Goal: Communication & Community: Answer question/provide support

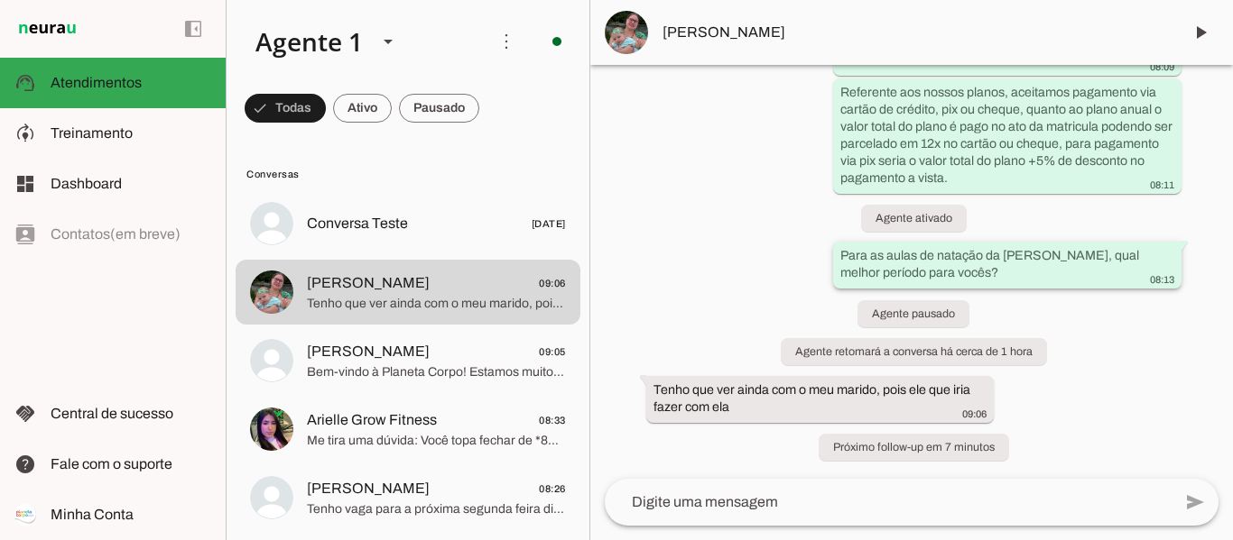
scroll to position [1812, 0]
click at [737, 496] on textarea at bounding box center [888, 503] width 567 height 22
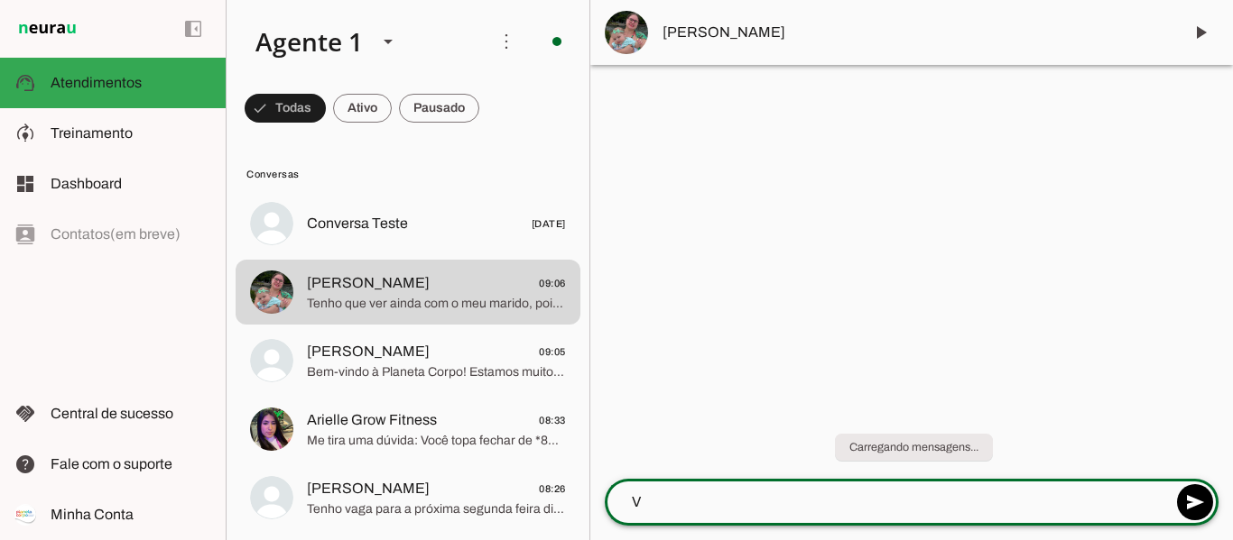
scroll to position [0, 0]
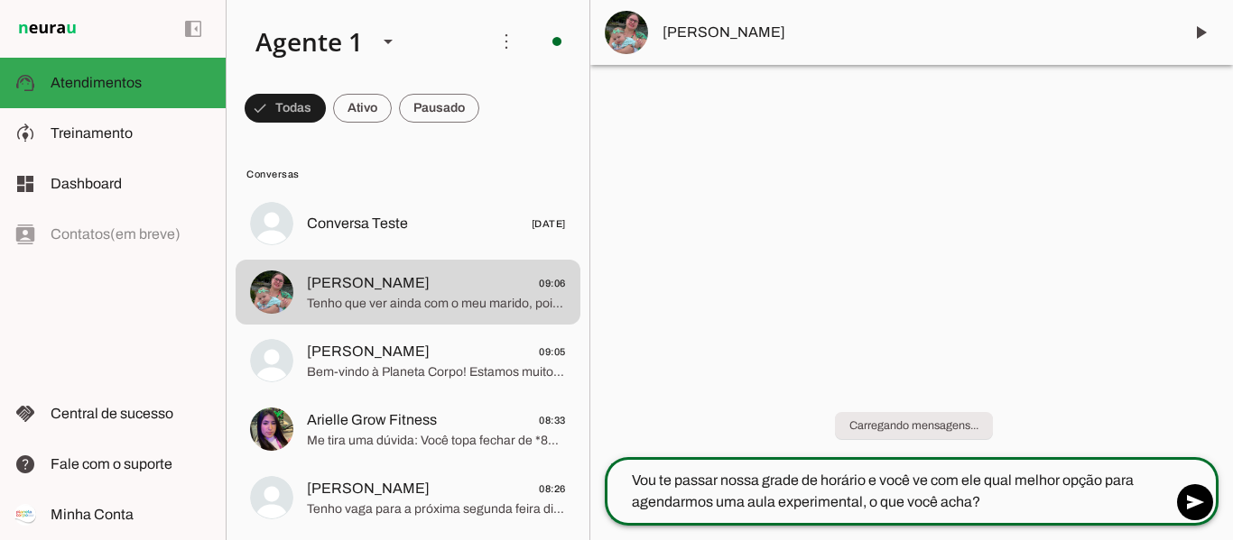
type textarea "Vou te passar nossa grade de horário e você ve com ele qual melhor opção para a…"
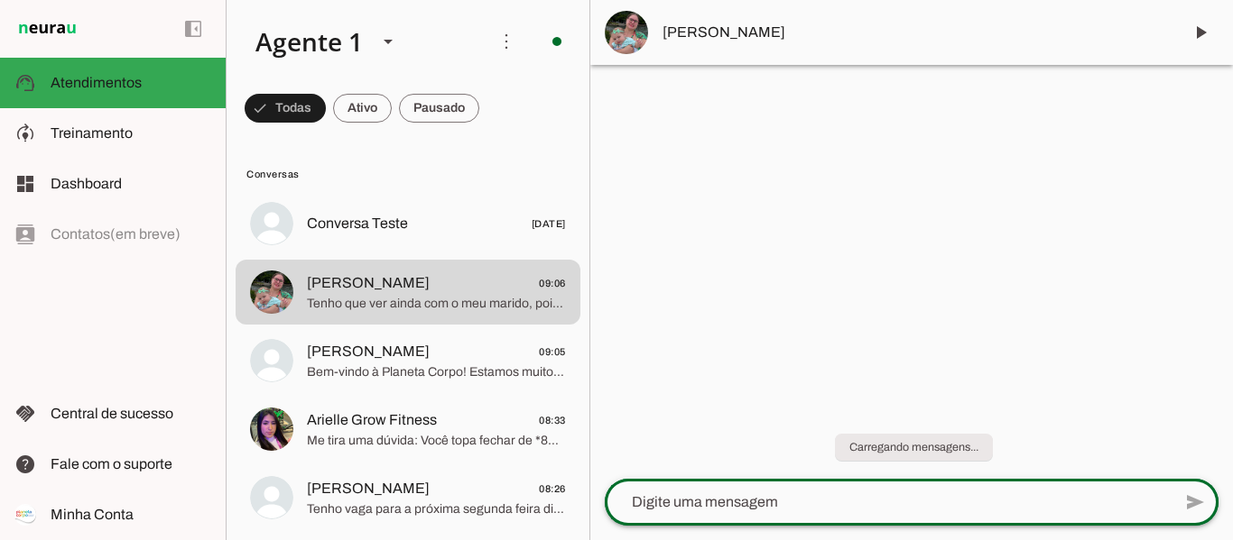
type textarea "T"
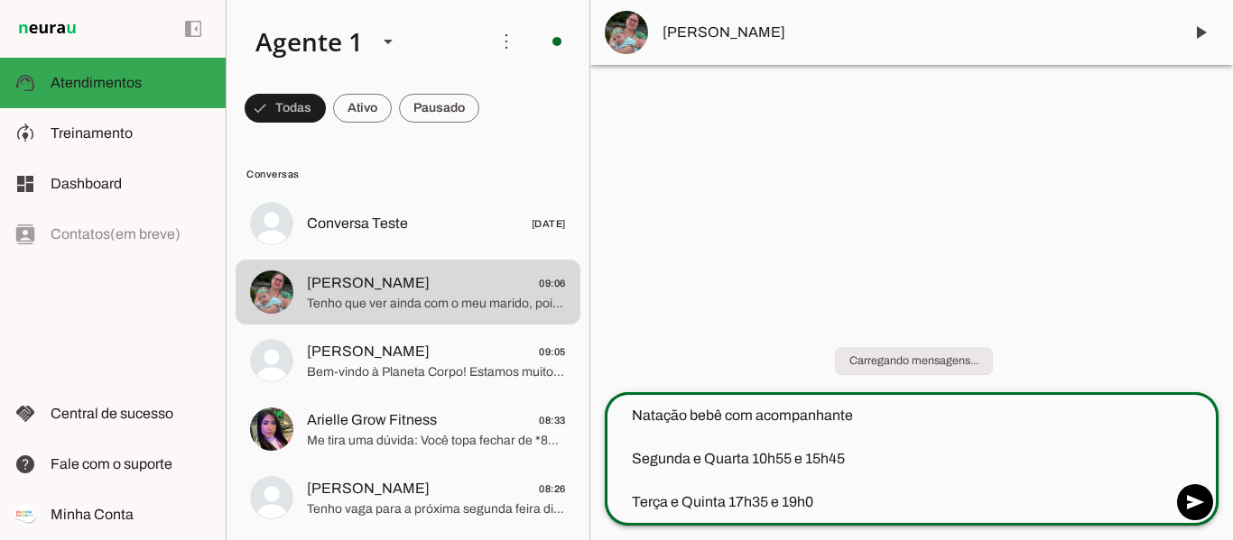
type textarea "Natação bebê com acompanhante Segunda e Quarta 10h55 e 15h45 Terça e Quinta 17h…"
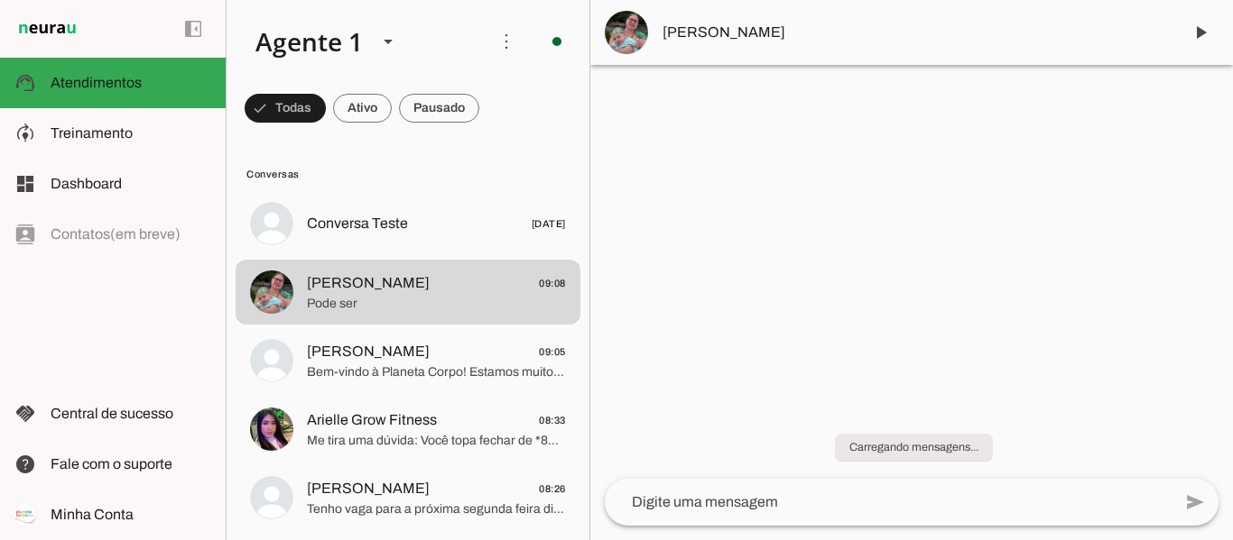
click at [1014, 254] on div at bounding box center [911, 270] width 642 height 540
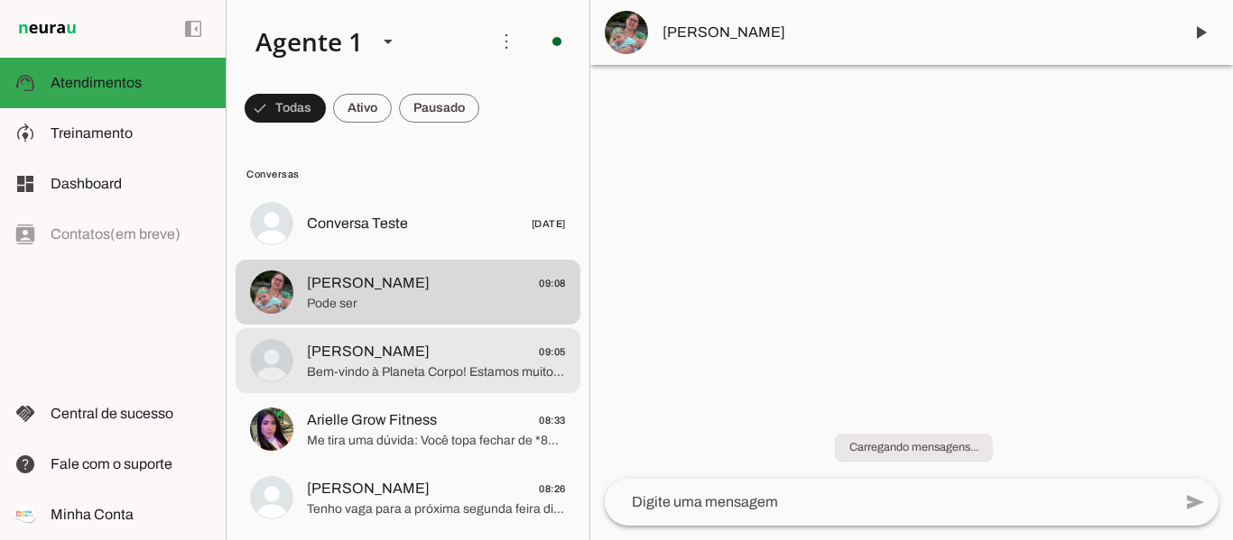
click at [395, 349] on span "[PERSON_NAME] 09:05" at bounding box center [436, 352] width 259 height 23
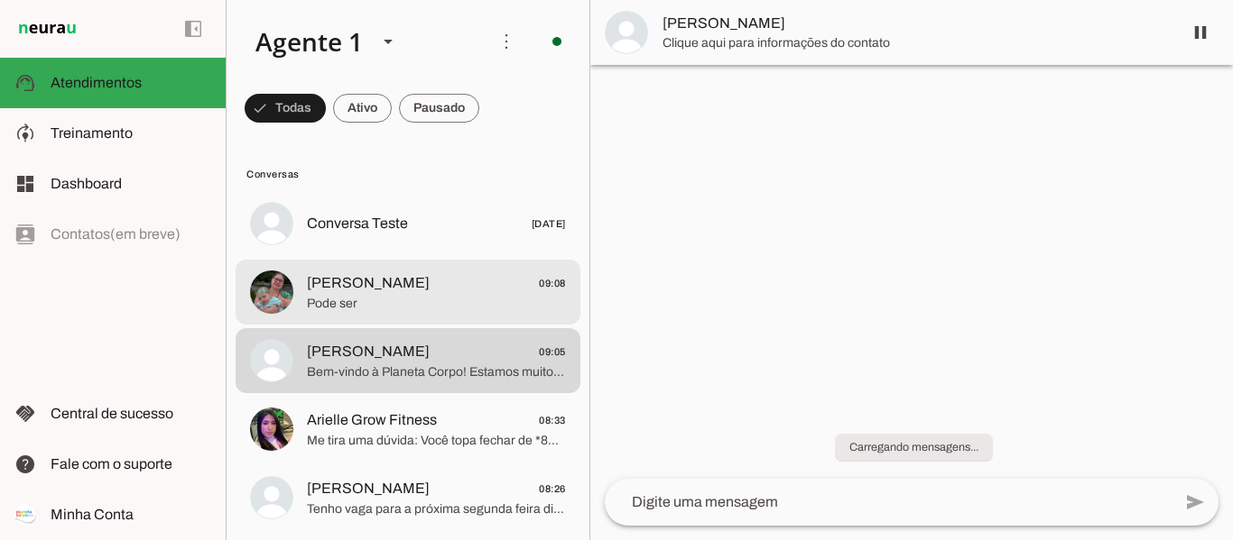
click at [390, 290] on span "[PERSON_NAME]" at bounding box center [368, 283] width 123 height 22
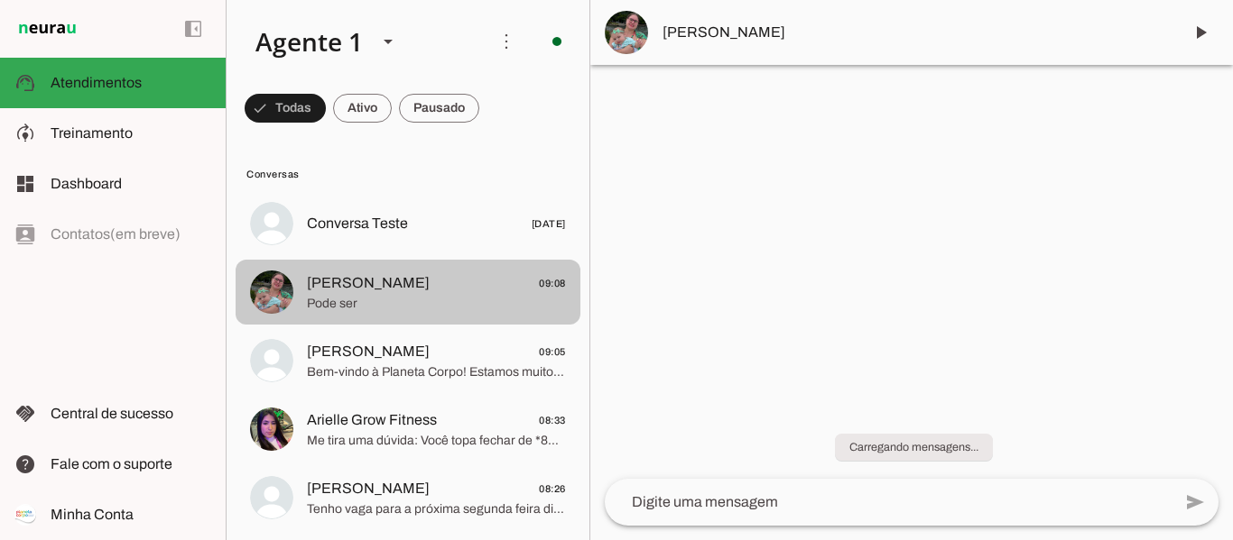
click at [319, 300] on span "Pode ser" at bounding box center [436, 304] width 259 height 18
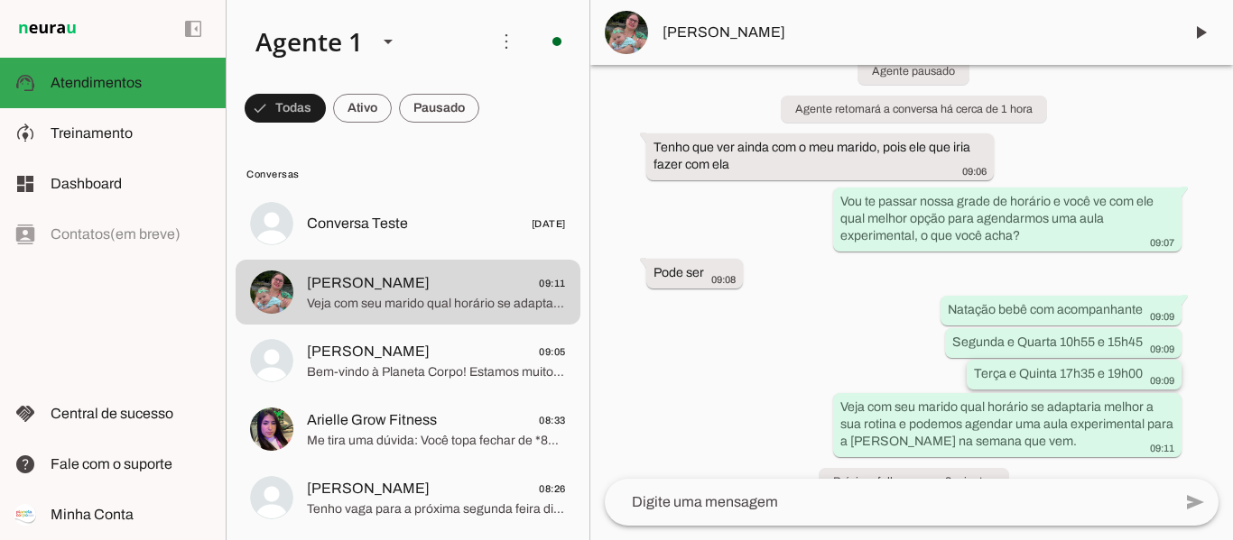
scroll to position [2089, 0]
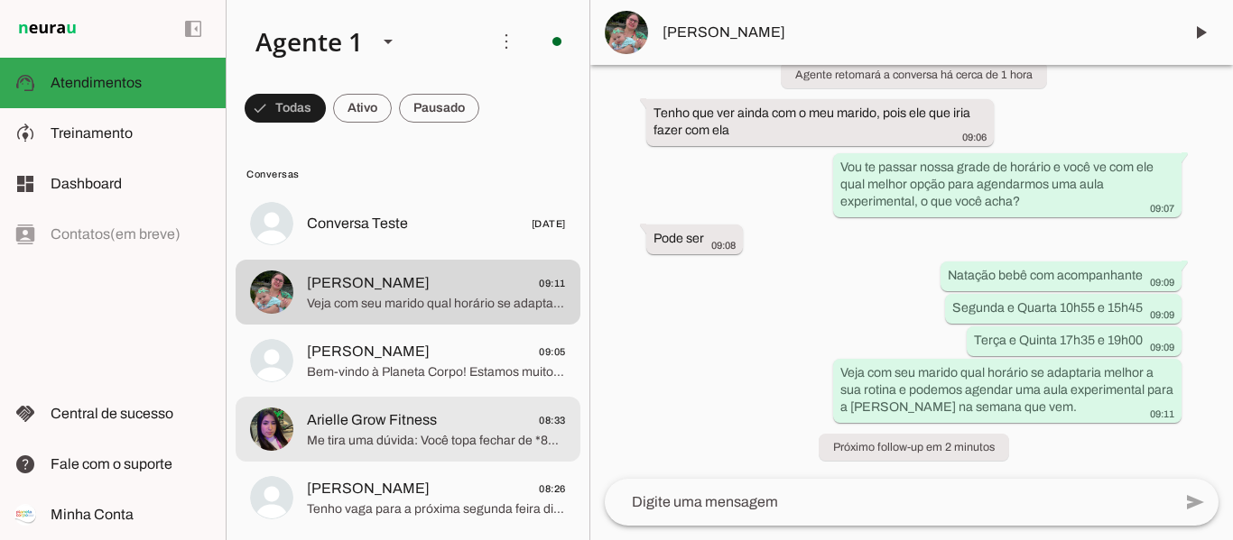
click at [401, 435] on span "Me tira uma dúvida: Você topa fechar de *80-100* novos alunos fechando planos *…" at bounding box center [436, 441] width 259 height 18
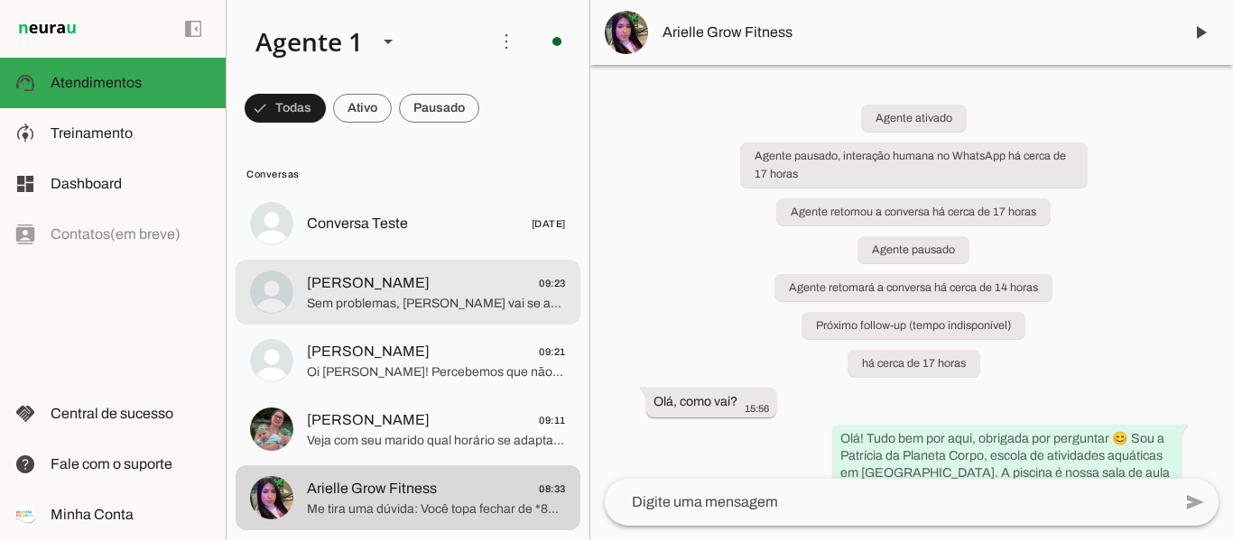
click at [437, 296] on span "Sem problemas, Otto vai se adaptar muito bem com nossa metodologia, que respeit…" at bounding box center [436, 304] width 259 height 18
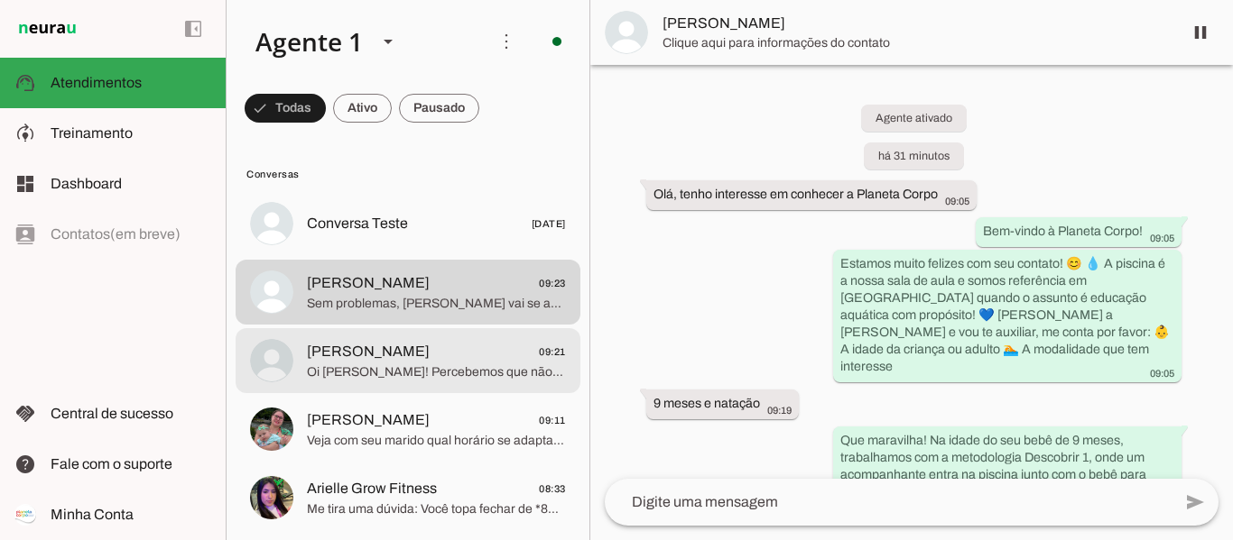
click at [368, 345] on span "Juliana 09:21" at bounding box center [436, 352] width 259 height 23
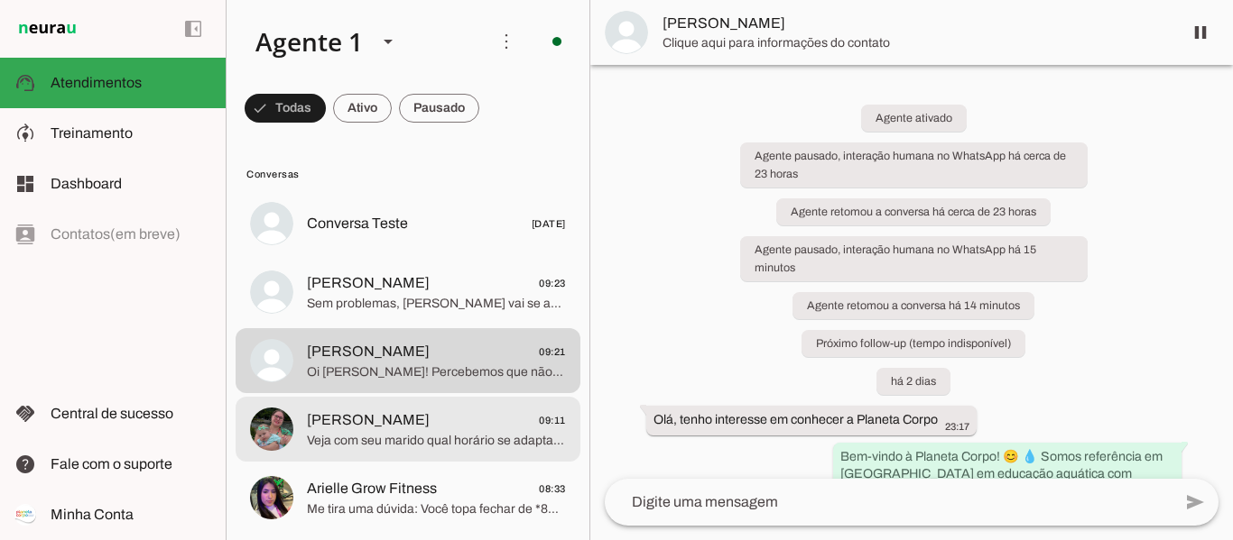
click at [369, 418] on span "[PERSON_NAME]" at bounding box center [368, 421] width 123 height 22
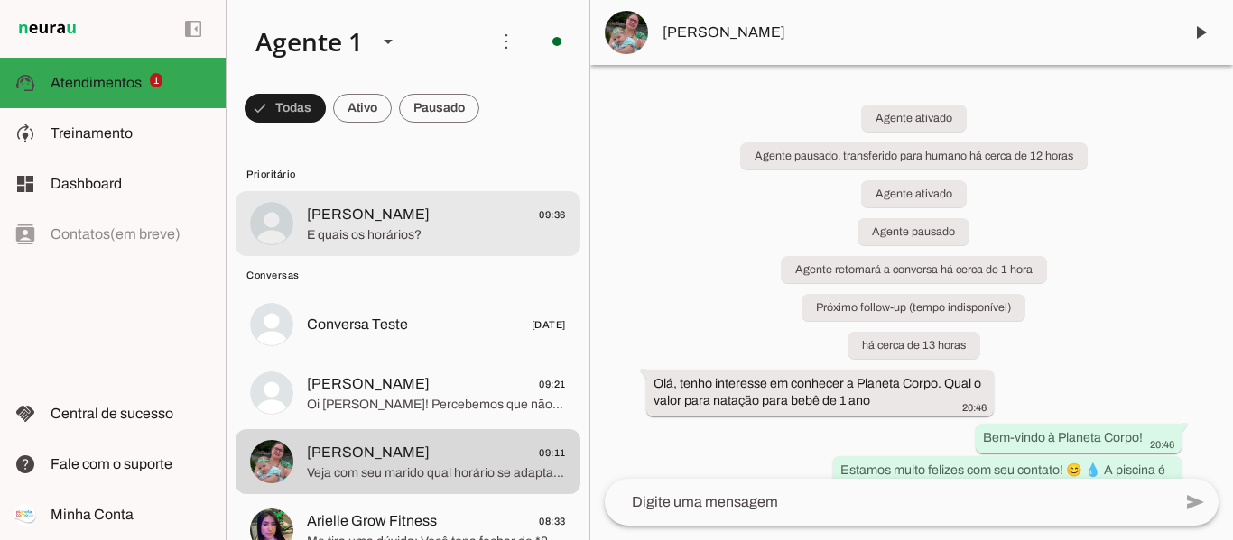
click at [359, 232] on span "E quais os horários?" at bounding box center [436, 235] width 259 height 18
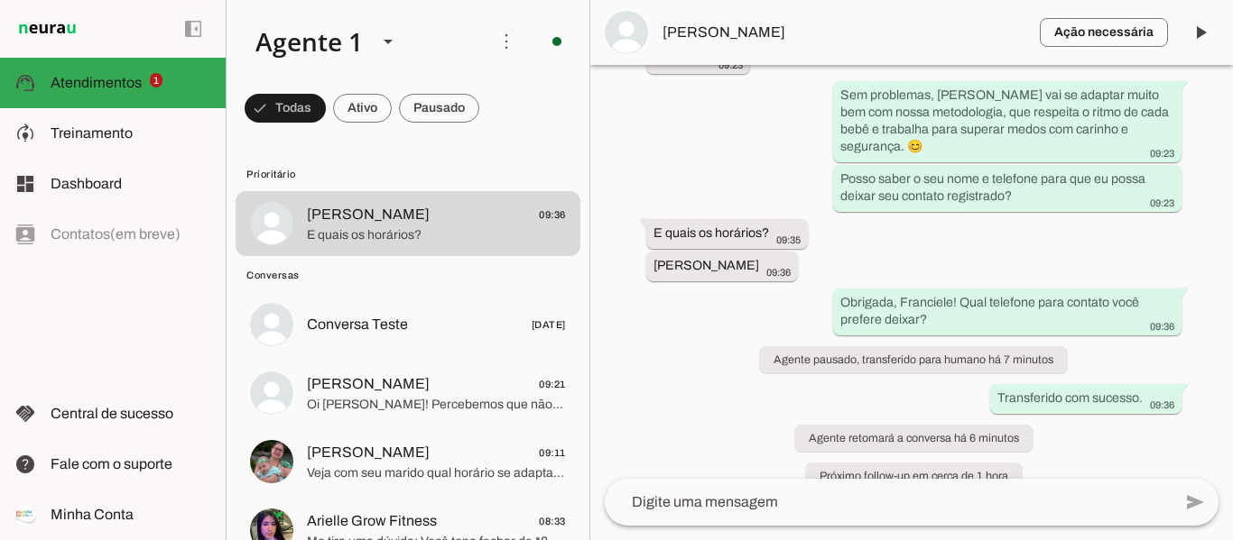
scroll to position [841, 0]
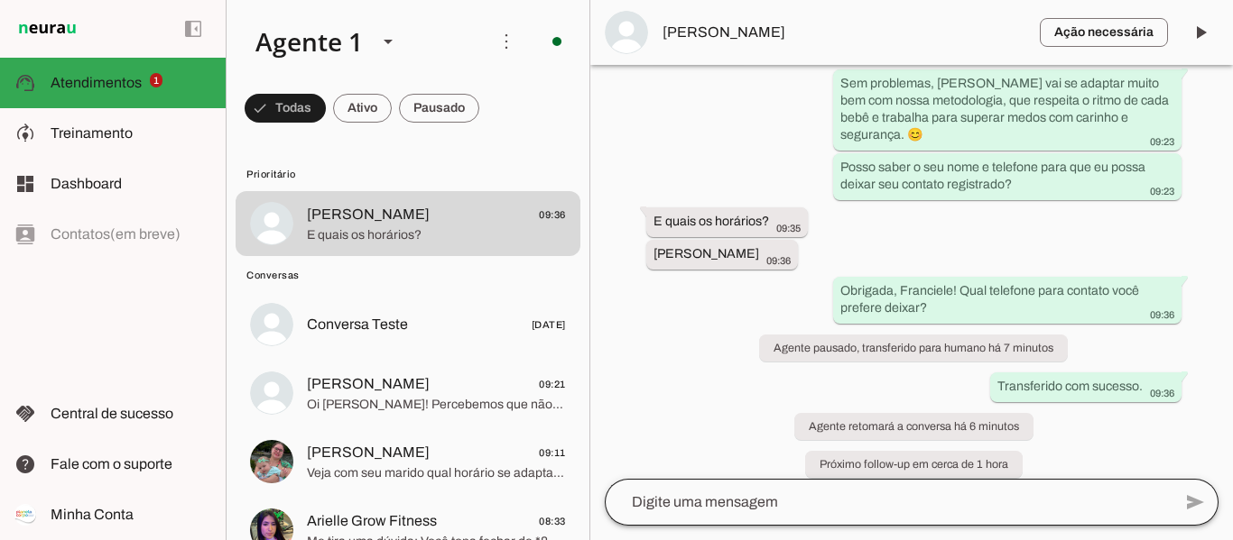
click at [836, 487] on div at bounding box center [888, 502] width 567 height 47
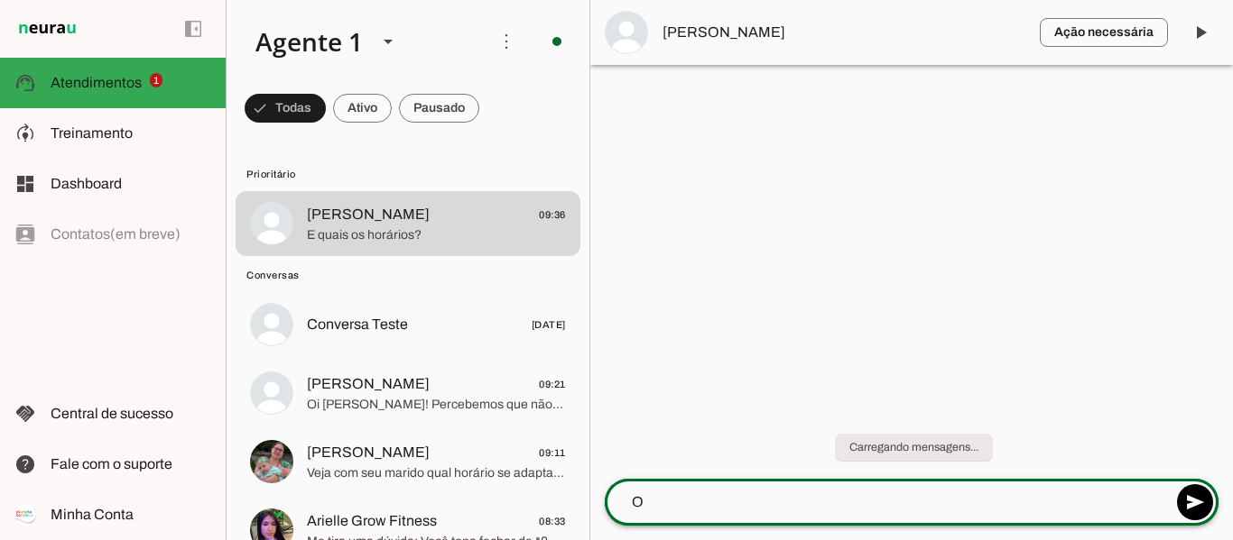
scroll to position [0, 0]
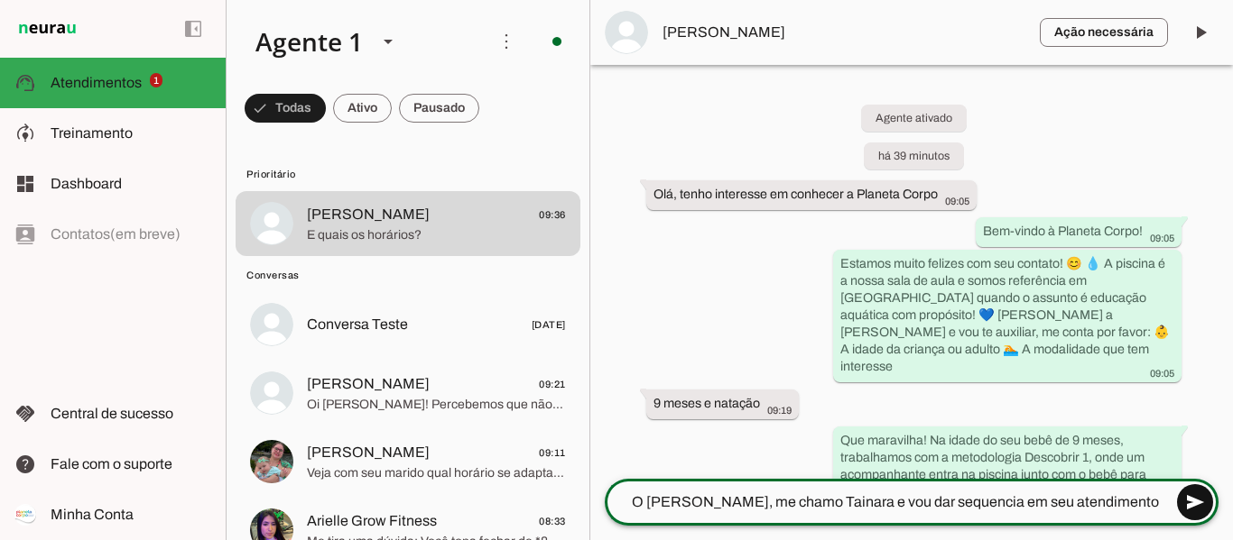
type textarea "O Fran, me chamo Tainara e vou dar sequencia em seu atendimento"
type md-outlined-text-field "O Fran, me chamo Tainara e vou dar sequencia em seu atendimento"
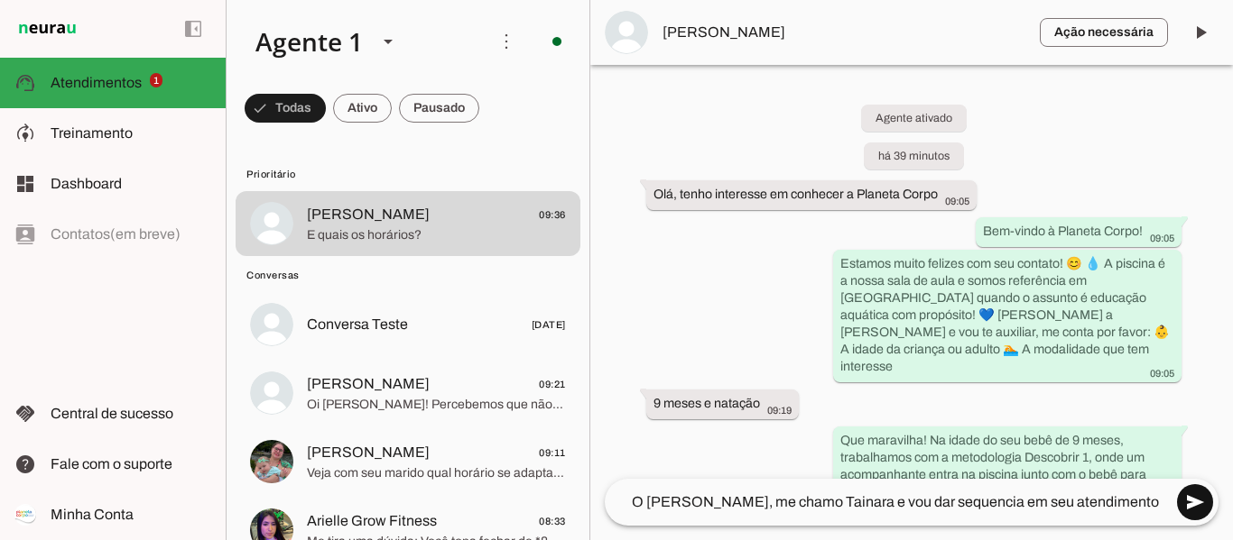
click at [1190, 505] on span at bounding box center [1194, 502] width 43 height 43
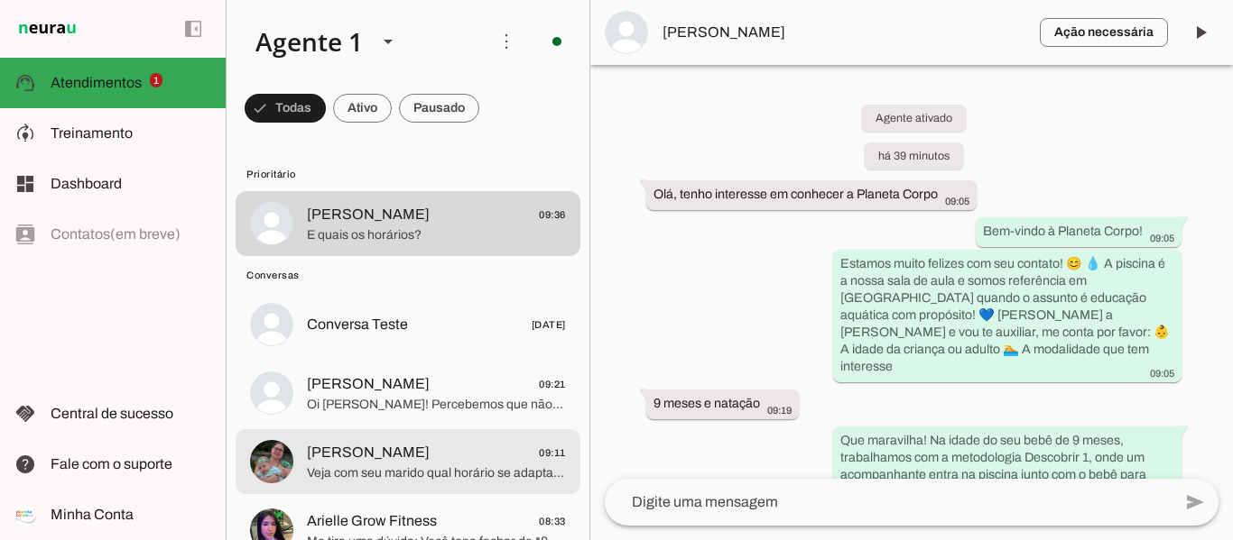
click at [362, 455] on span "[PERSON_NAME]" at bounding box center [368, 453] width 123 height 22
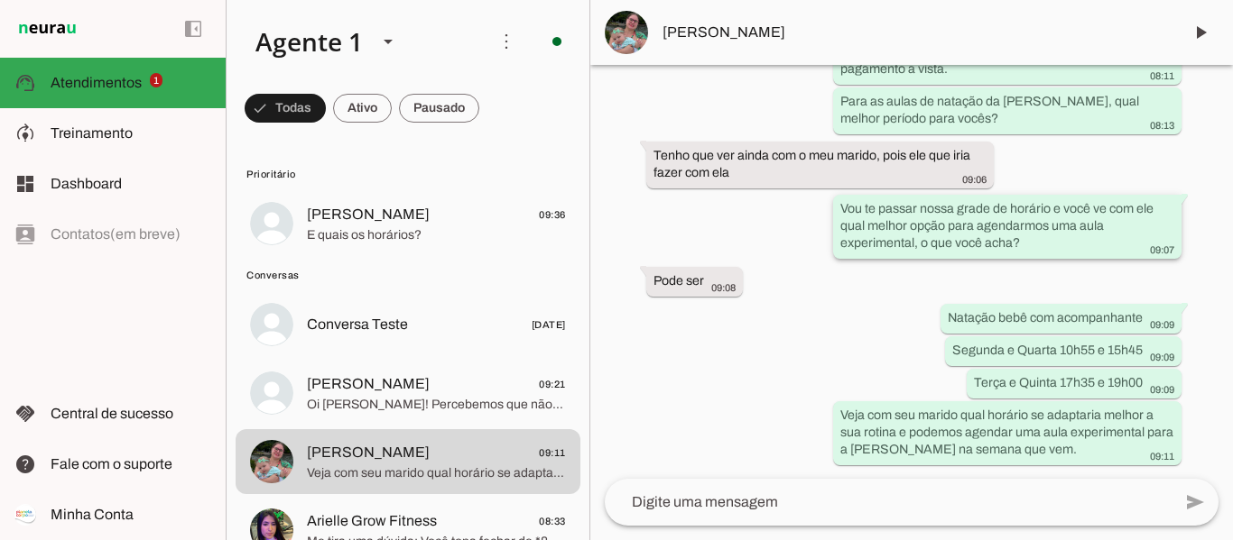
scroll to position [2064, 0]
drag, startPoint x: 942, startPoint y: 316, endPoint x: 1140, endPoint y: 381, distance: 208.9
click at [1140, 381] on div "Agente ativado Agente pausado, transferido para humano há cerca de 13 horas Age…" at bounding box center [911, 272] width 642 height 414
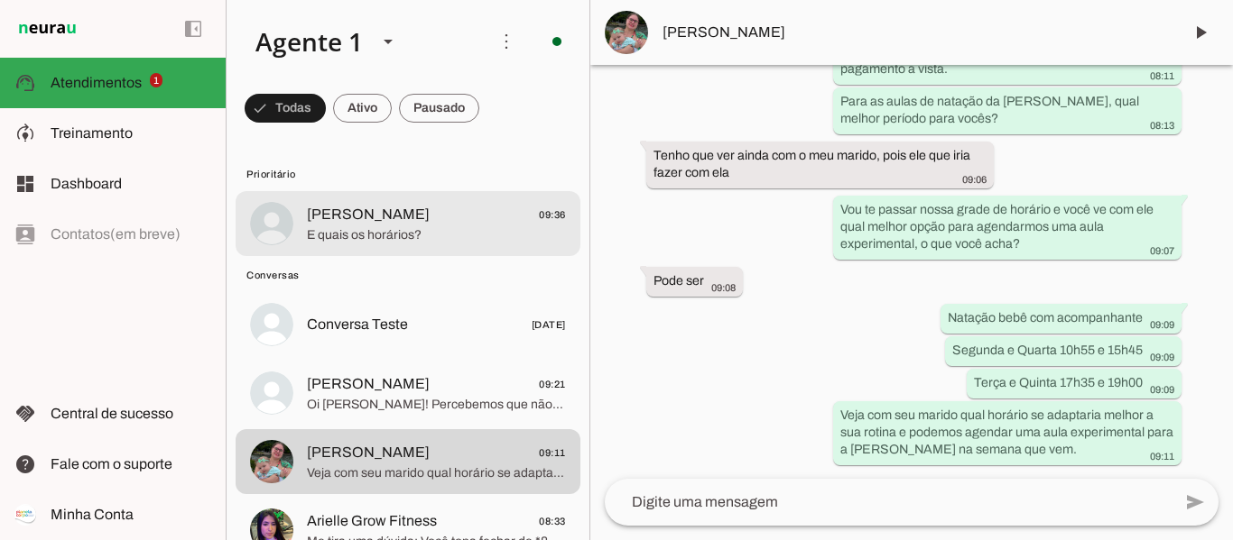
click at [381, 238] on span "E quais os horários?" at bounding box center [436, 235] width 259 height 18
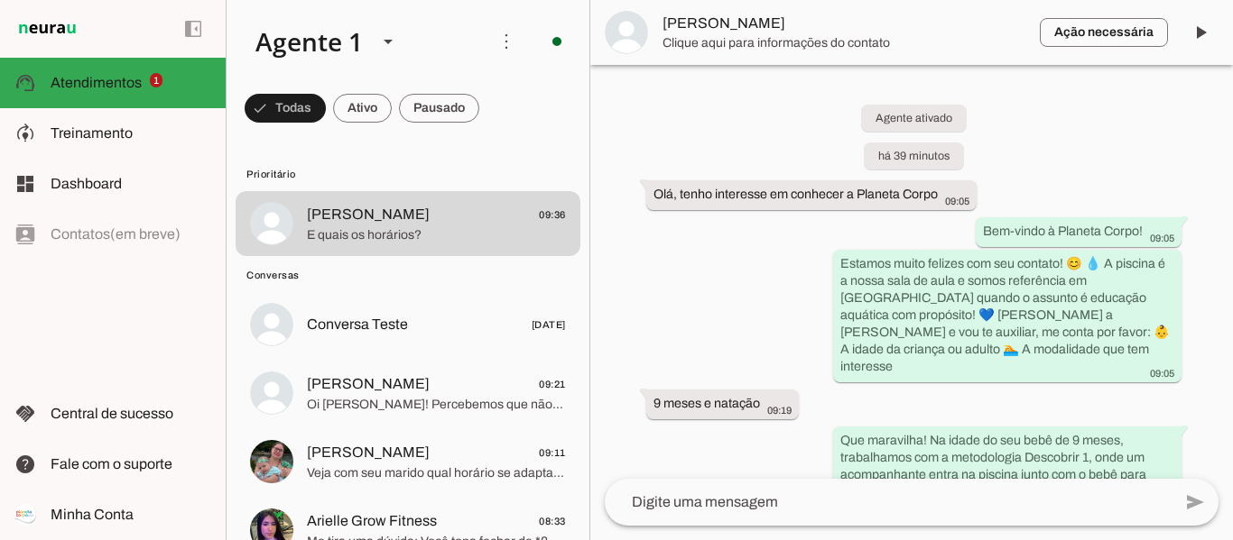
click at [817, 503] on textarea at bounding box center [888, 503] width 567 height 22
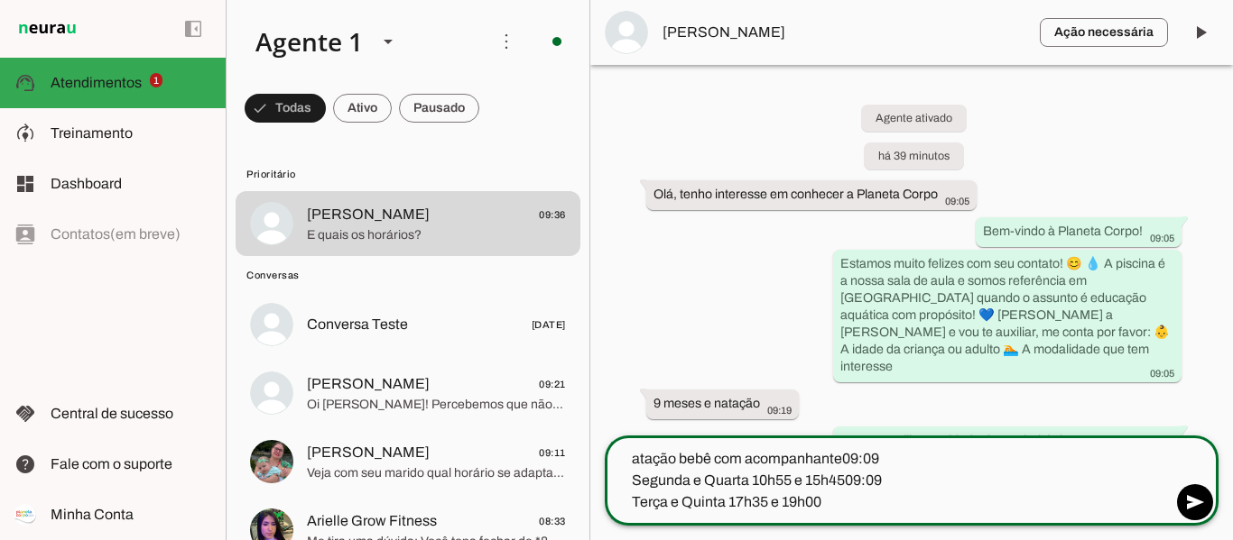
click at [632, 452] on textarea "atação bebê com acompanhante09:09 Segunda e Quarta 10h55 e 15h4509:09 Terça e Q…" at bounding box center [888, 480] width 567 height 65
drag, startPoint x: 850, startPoint y: 454, endPoint x: 908, endPoint y: 455, distance: 57.8
click at [910, 455] on textarea "Natação bebê com acompanhante09:09 Segunda e Quarta 10h55 e 15h4509:09 Terça e …" at bounding box center [888, 480] width 567 height 65
drag, startPoint x: 848, startPoint y: 476, endPoint x: 894, endPoint y: 476, distance: 46.0
click at [894, 476] on textarea "Natação bebê com acompanhante Segunda e Quarta 10h55 e 15h4509:09 Terça e Quint…" at bounding box center [888, 480] width 567 height 65
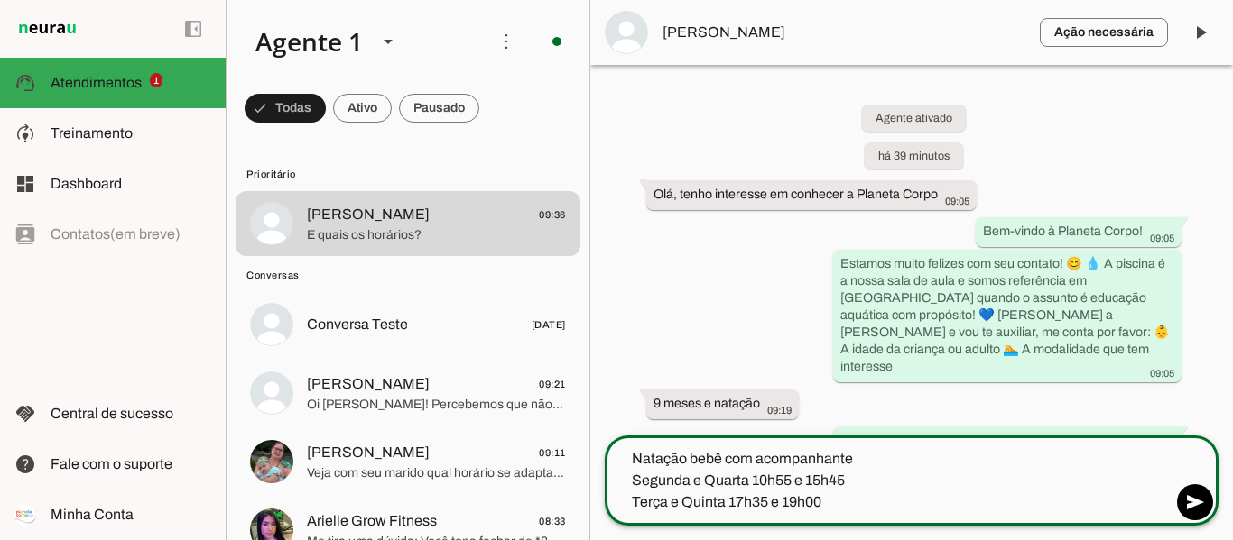
click at [826, 501] on textarea "Natação bebê com acompanhante Segunda e Quarta 10h55 e 15h45 Terça e Quinta 17h…" at bounding box center [888, 480] width 567 height 65
click at [891, 451] on textarea "Natação bebê com acompanhante Segunda e Quarta 10h55 e 15h45 Terça e Quinta 17h…" at bounding box center [888, 480] width 567 height 65
type textarea "Natação bebê com acompanhante Segunda e Quarta 10h55 e 15h45 Terça e Quinta 17h…"
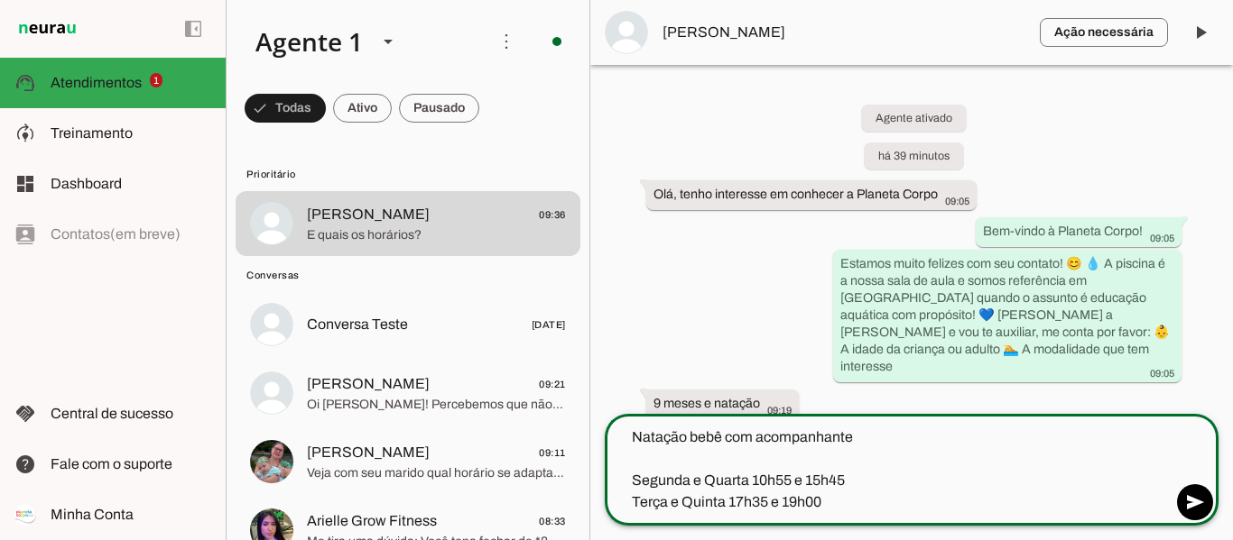
click at [903, 495] on textarea "Natação bebê com acompanhante Segunda e Quarta 10h55 e 15h45 Terça e Quinta 17h…" at bounding box center [888, 470] width 567 height 87
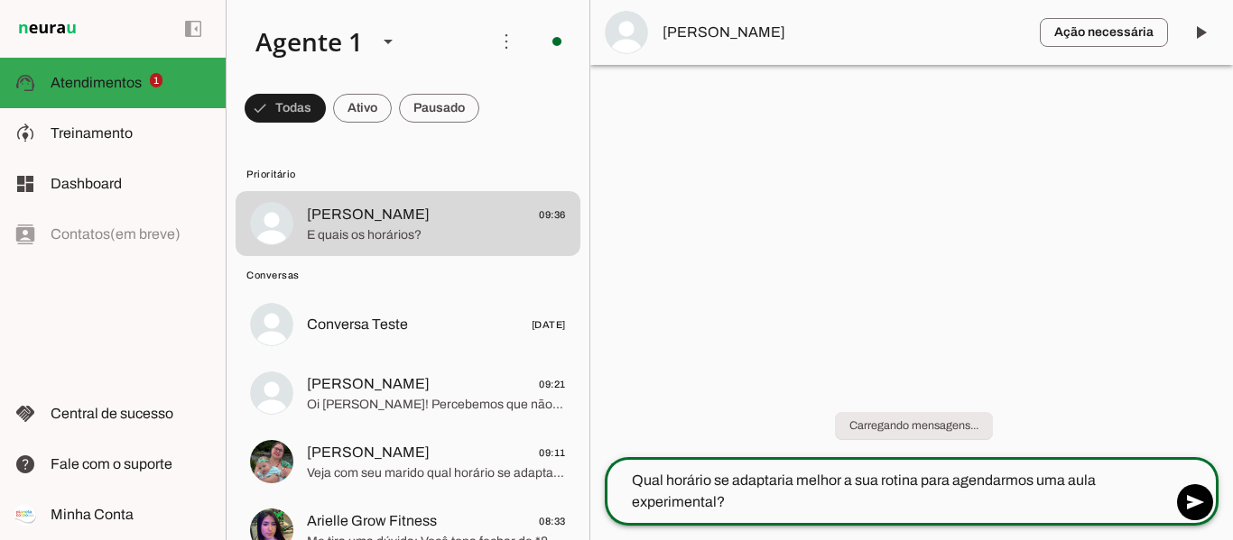
type textarea "Qual horário se adaptaria melhor a sua rotina para agendarmos uma aula experime…"
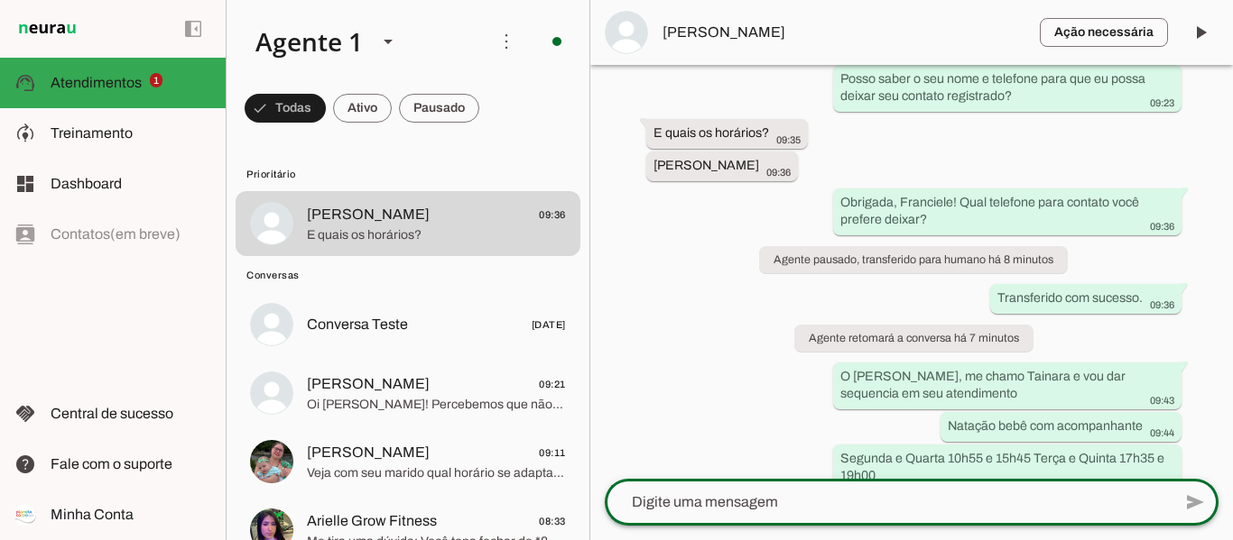
scroll to position [1030, 0]
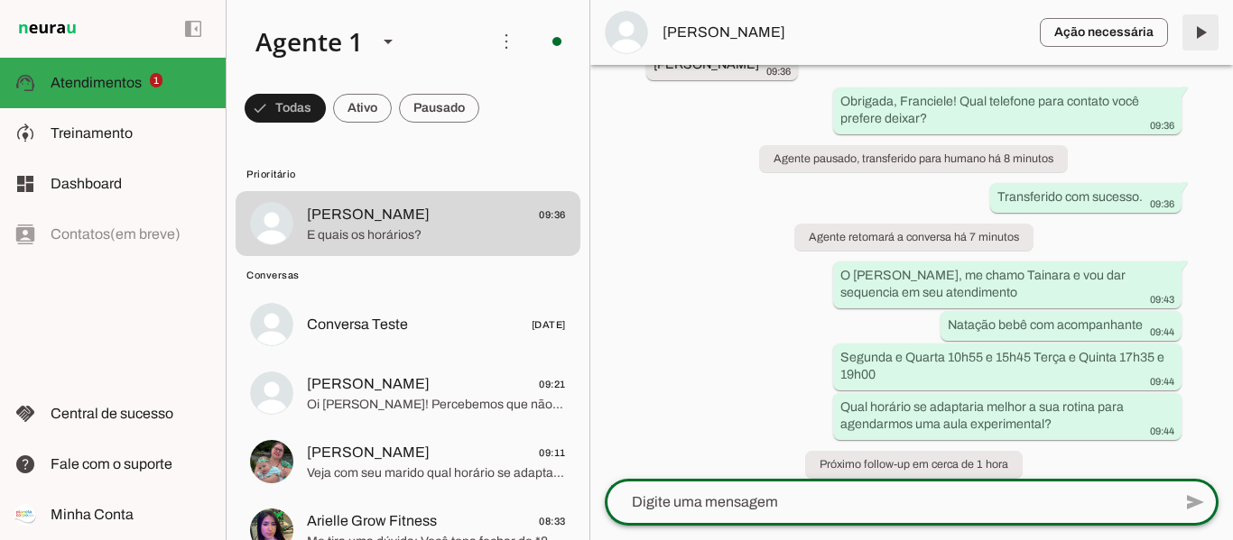
click at [1197, 16] on span at bounding box center [1199, 32] width 43 height 43
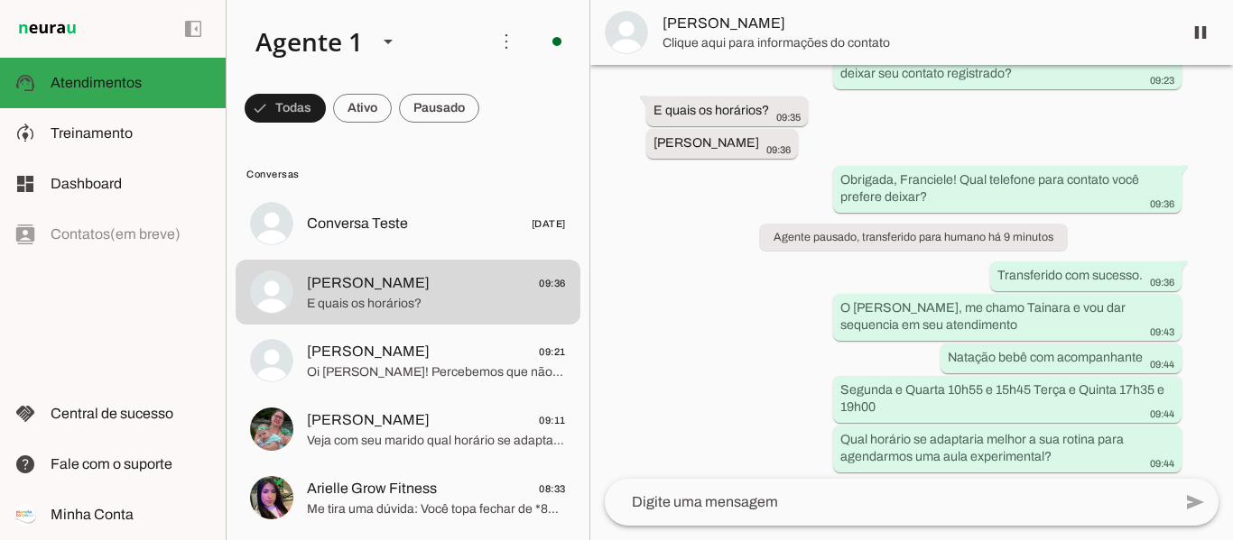
scroll to position [1022, 0]
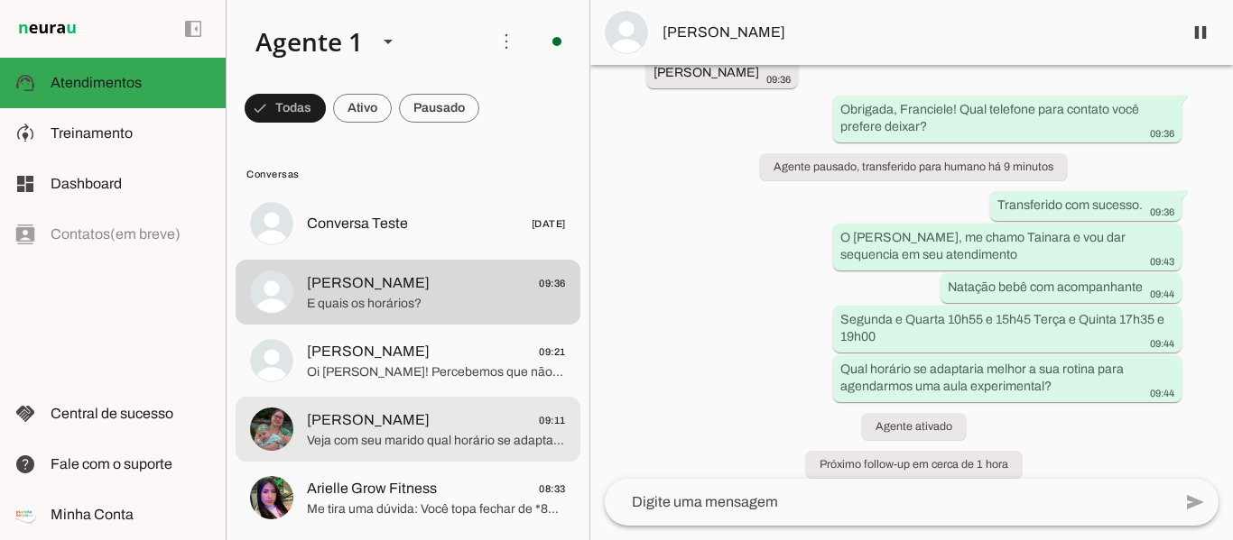
click at [406, 424] on span "[PERSON_NAME]" at bounding box center [368, 421] width 123 height 22
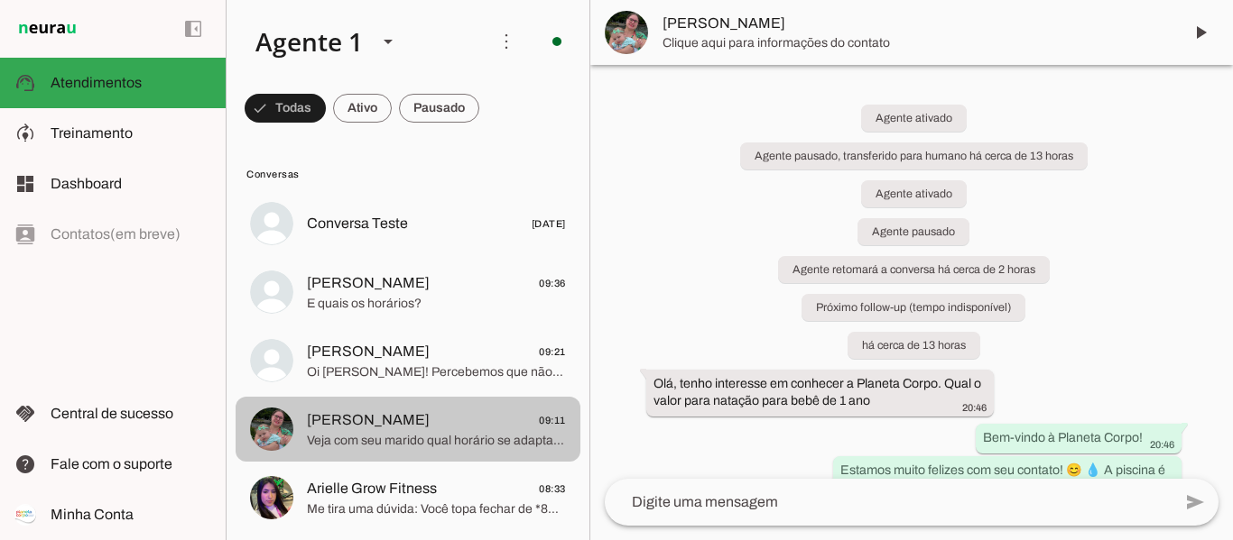
scroll to position [2064, 0]
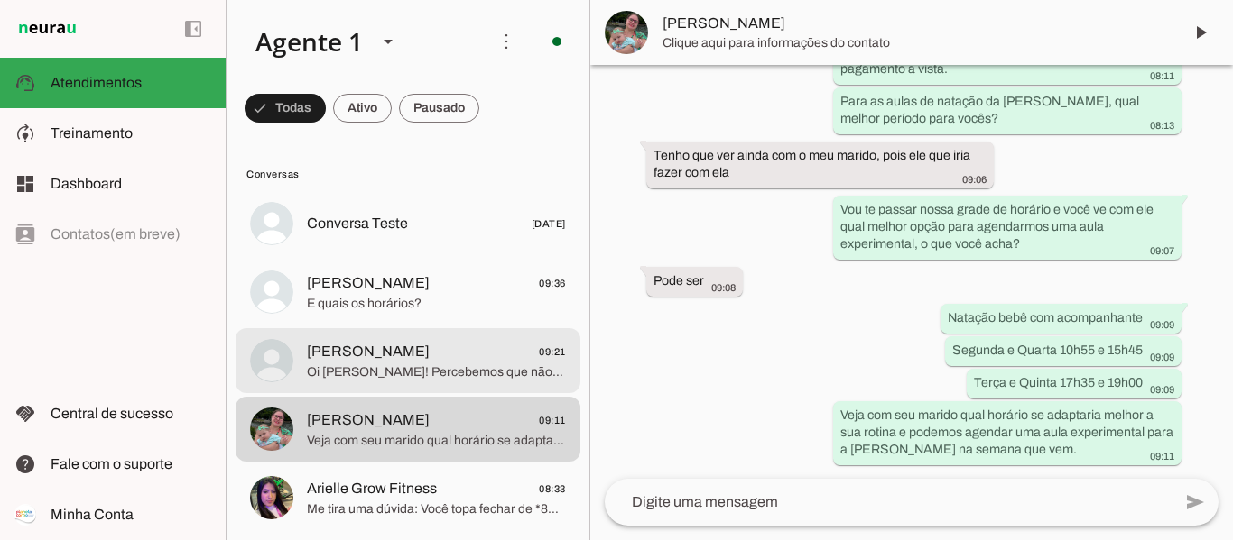
click at [400, 374] on span "Oi Juliana! Percebemos que não tivemos mais retorno seu. Vou encerrar este cont…" at bounding box center [436, 373] width 259 height 18
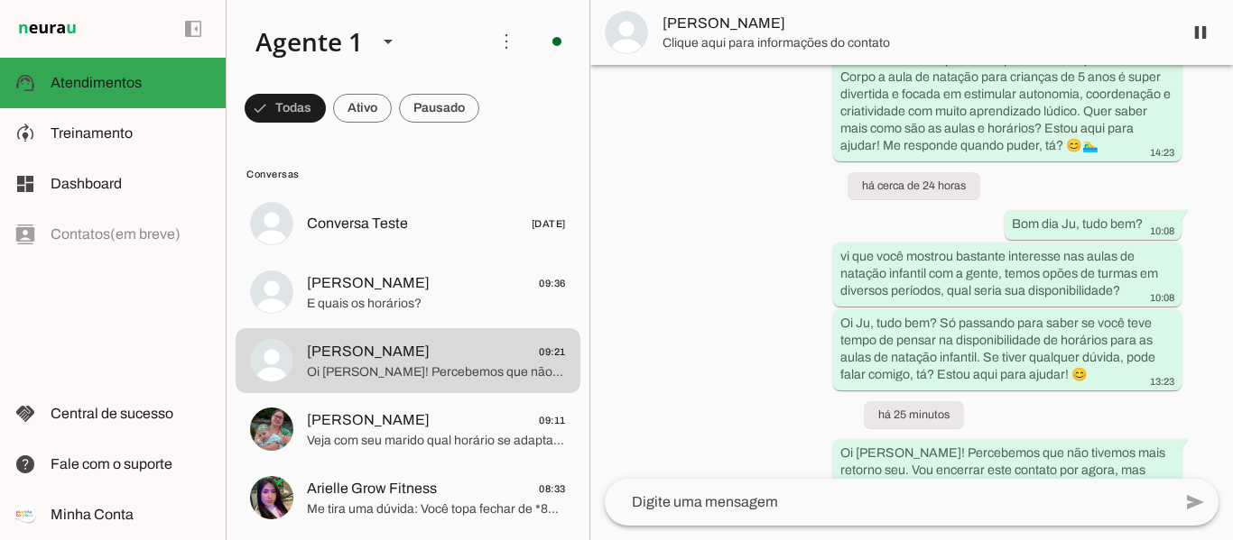
scroll to position [1273, 0]
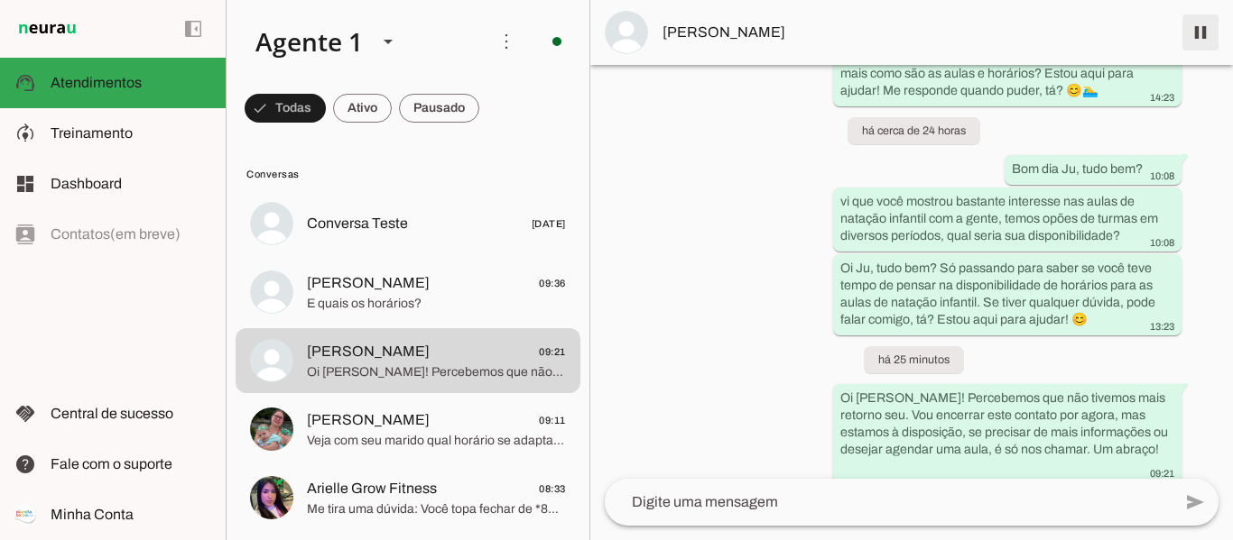
click at [1191, 34] on span at bounding box center [1199, 32] width 43 height 43
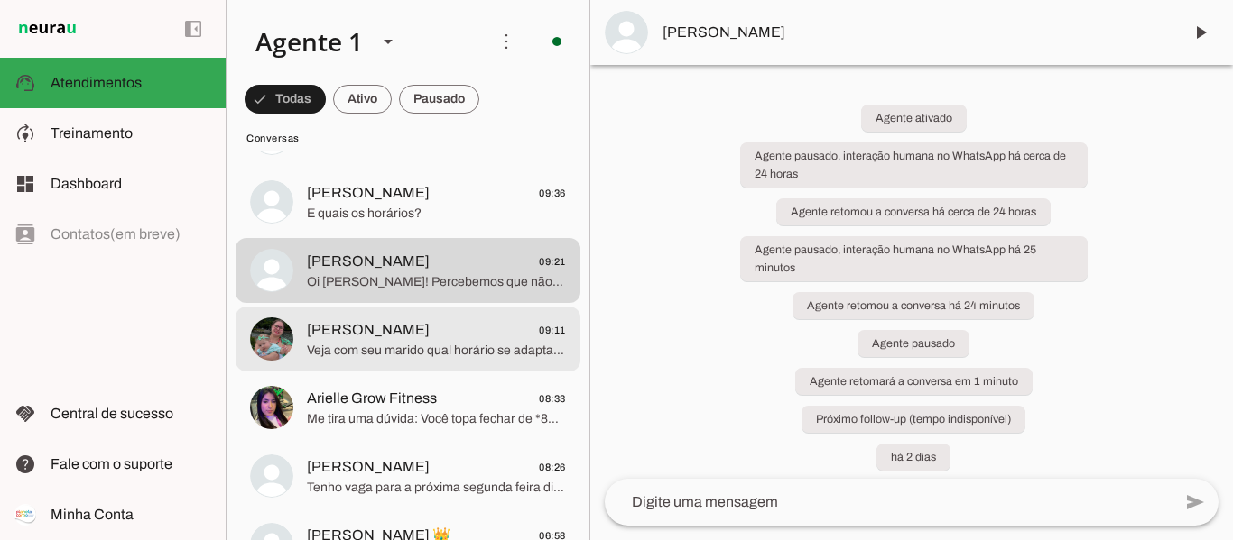
scroll to position [0, 0]
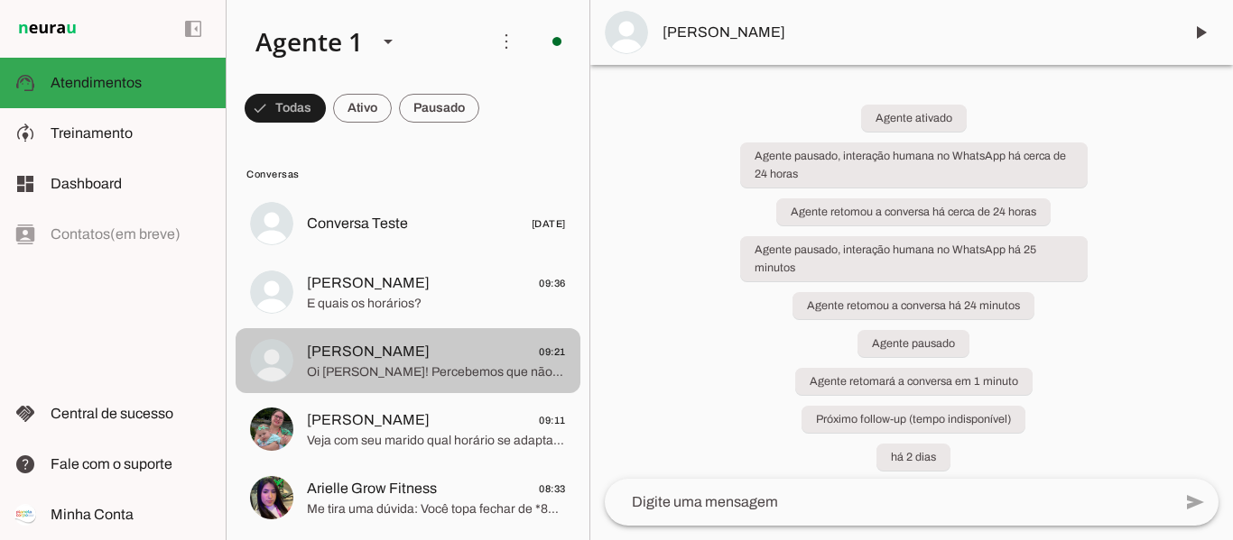
click at [407, 324] on md-item "Fran Longo 09:36 E quais os horários?" at bounding box center [407, 292] width 345 height 65
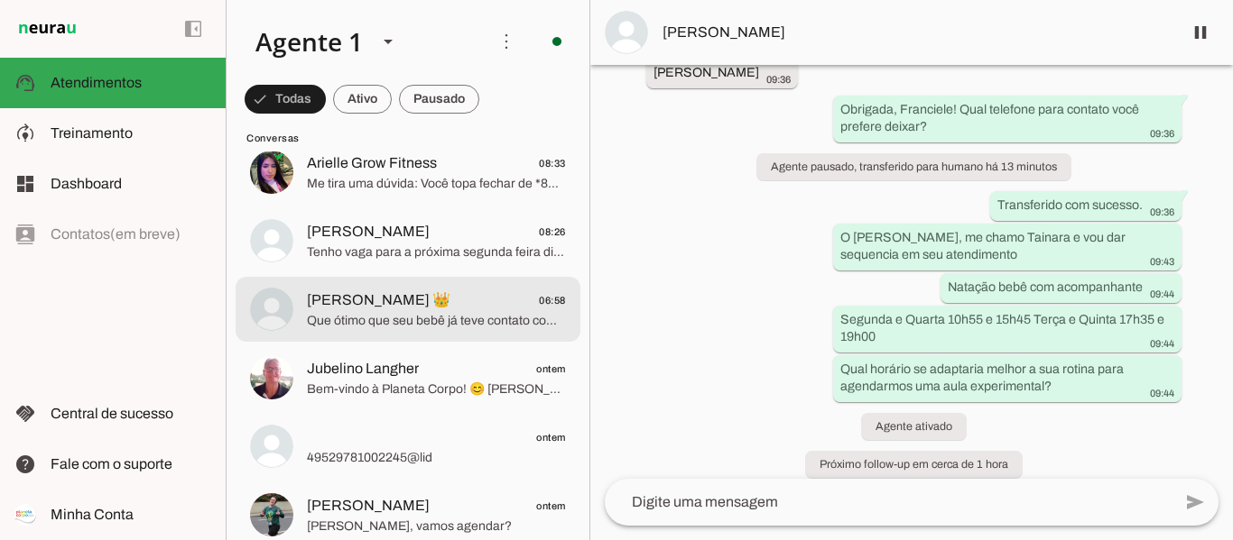
scroll to position [361, 0]
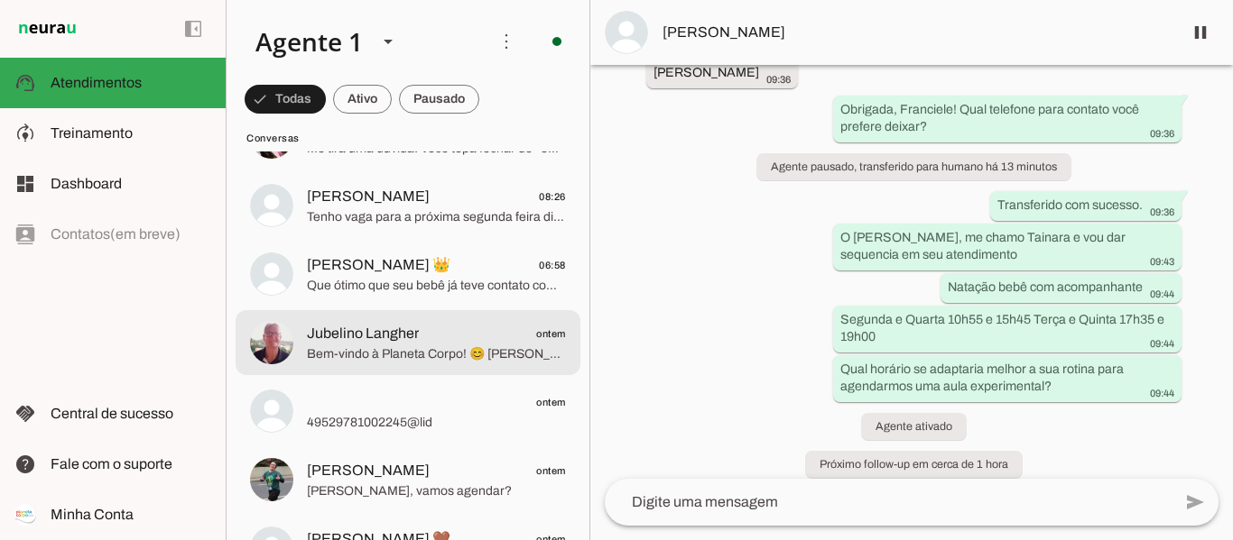
click at [402, 358] on span "Bem-vindo à Planeta Corpo! 😊 [PERSON_NAME] a [PERSON_NAME] e vamos juntos cuida…" at bounding box center [436, 355] width 259 height 18
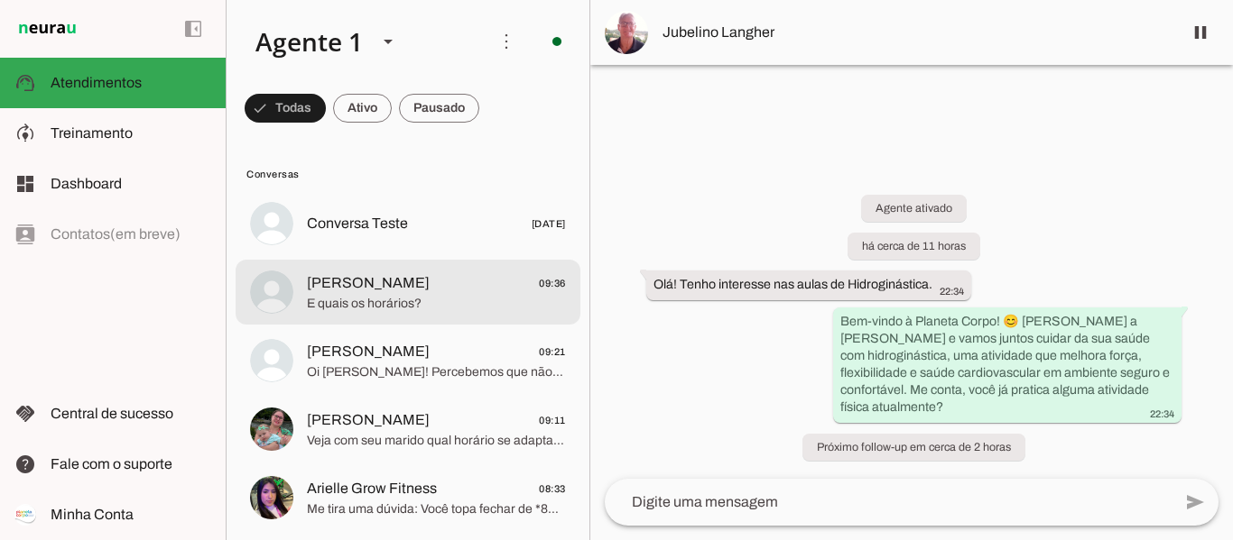
click at [432, 301] on span "E quais os horários?" at bounding box center [436, 304] width 259 height 18
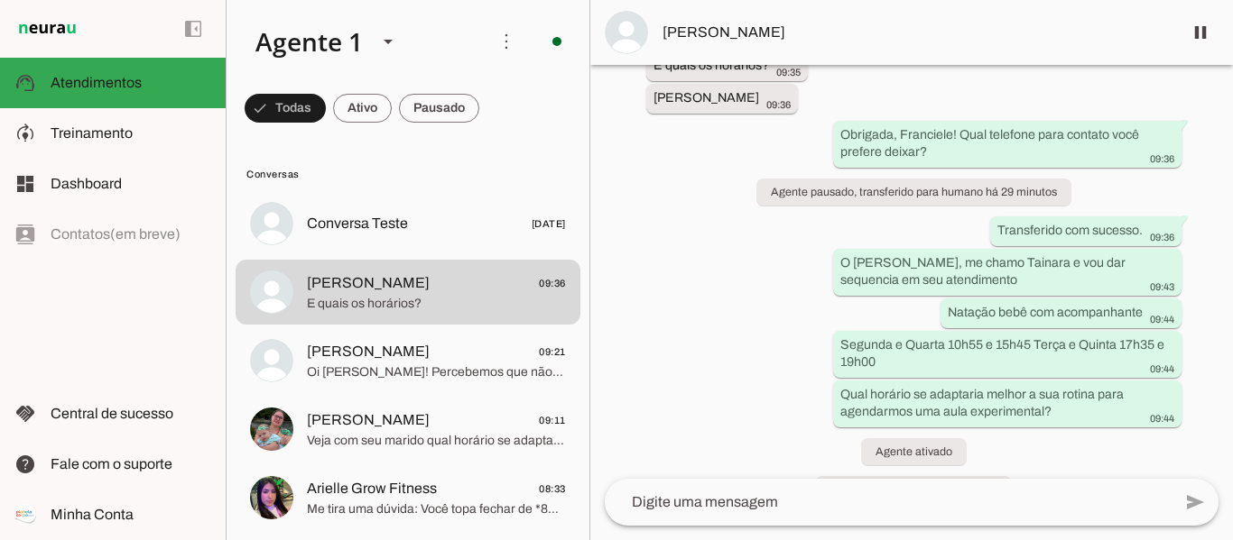
scroll to position [1022, 0]
